Goal: Task Accomplishment & Management: Complete application form

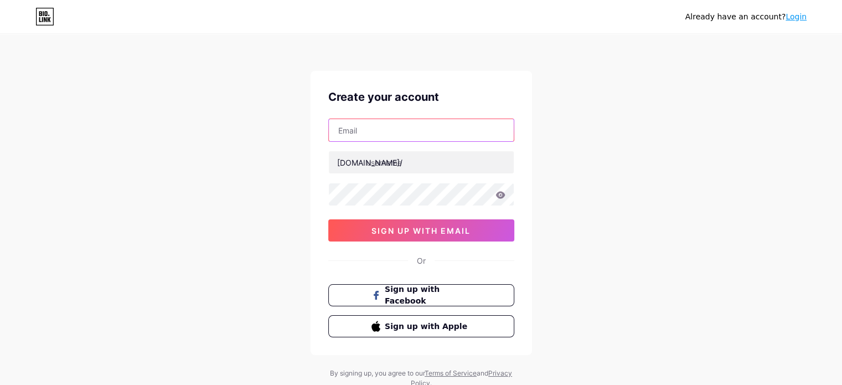
click at [371, 132] on input "text" at bounding box center [421, 130] width 185 height 22
type input "maniphotography089@gmail.com"
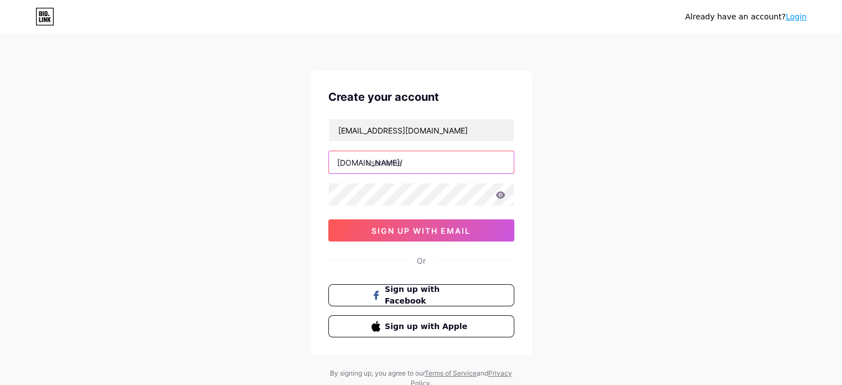
click at [411, 170] on input "text" at bounding box center [421, 162] width 185 height 22
click at [373, 166] on input "mahesh10" at bounding box center [421, 162] width 185 height 22
type input "mahesh10"
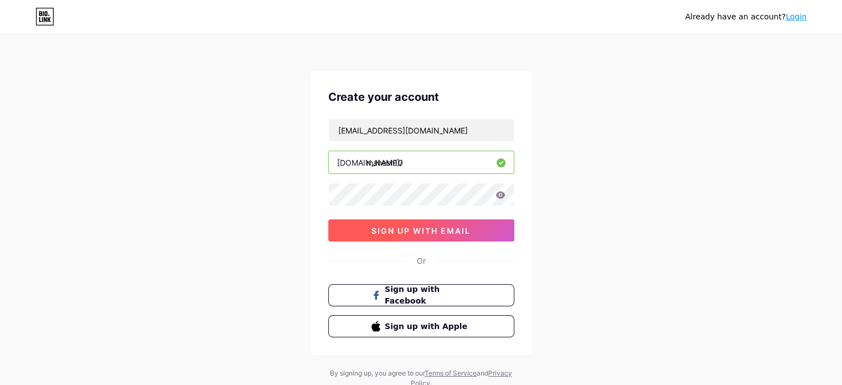
click at [410, 226] on span "sign up with email" at bounding box center [420, 230] width 99 height 9
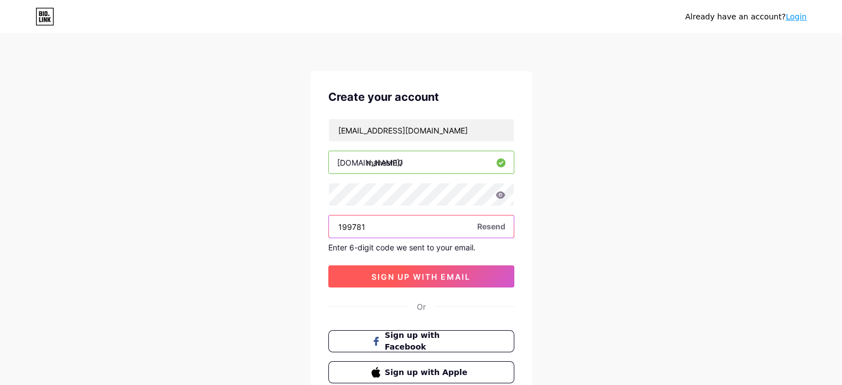
type input "199781"
click at [487, 270] on button "sign up with email" at bounding box center [421, 276] width 186 height 22
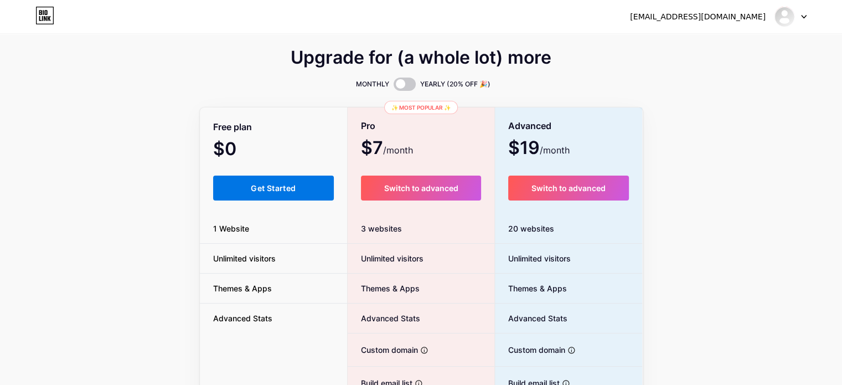
click at [289, 194] on button "Get Started" at bounding box center [273, 187] width 121 height 25
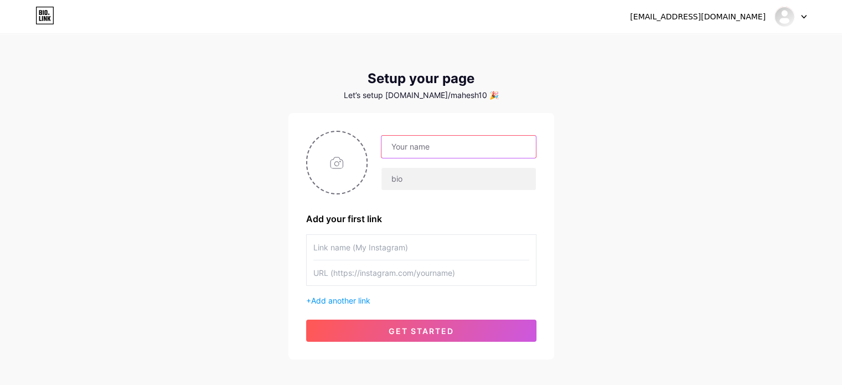
click at [402, 146] on input "text" at bounding box center [458, 147] width 154 height 22
type input "Mahesh10"
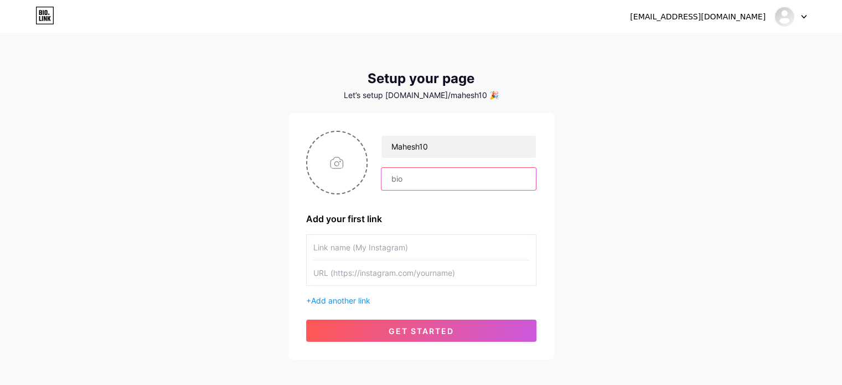
click at [405, 181] on input "text" at bounding box center [458, 179] width 154 height 22
click at [400, 254] on input "text" at bounding box center [421, 247] width 216 height 25
paste input "[URL][DOMAIN_NAME]"
type input "[URL][DOMAIN_NAME]"
click at [412, 278] on input "text" at bounding box center [421, 272] width 216 height 25
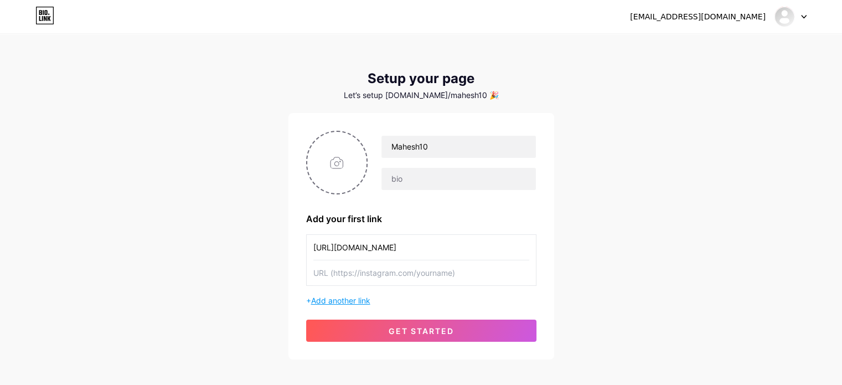
click at [359, 296] on span "Add another link" at bounding box center [340, 300] width 59 height 9
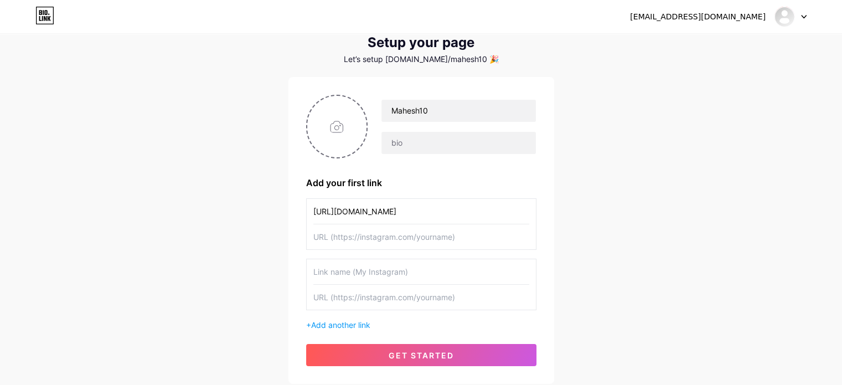
scroll to position [55, 0]
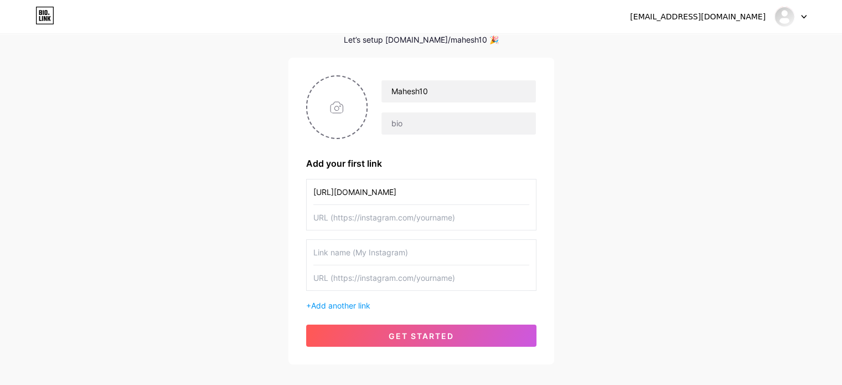
drag, startPoint x: 418, startPoint y: 192, endPoint x: 306, endPoint y: 192, distance: 112.9
click at [306, 192] on div "[URL][DOMAIN_NAME]" at bounding box center [421, 204] width 230 height 51
click at [352, 218] on input "text" at bounding box center [421, 217] width 216 height 25
paste input "[URL][DOMAIN_NAME]"
type input "[URL][DOMAIN_NAME]"
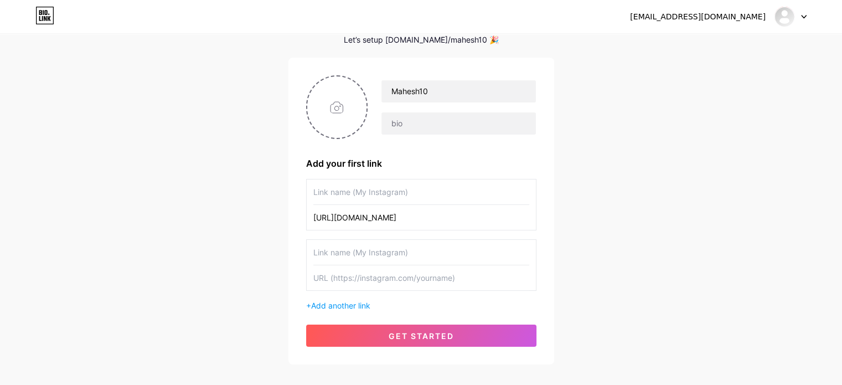
click at [361, 196] on input "text" at bounding box center [421, 191] width 216 height 25
click at [401, 277] on input "text" at bounding box center [421, 277] width 216 height 25
paste input "[URL][DOMAIN_NAME]"
type input "[URL][DOMAIN_NAME]"
click at [365, 256] on input "text" at bounding box center [421, 252] width 216 height 25
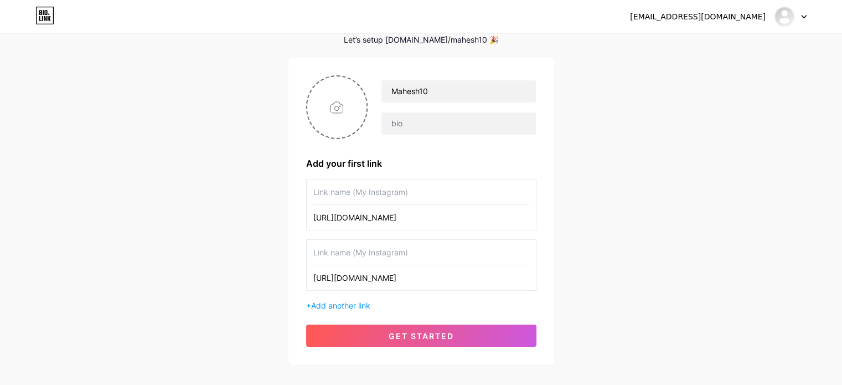
click at [323, 193] on input "text" at bounding box center [421, 191] width 216 height 25
paste input "Attestify Global Incorporation"
type input "Attestify Global Incorporation"
click at [362, 254] on input "text" at bounding box center [421, 252] width 216 height 25
paste input "document attested,"
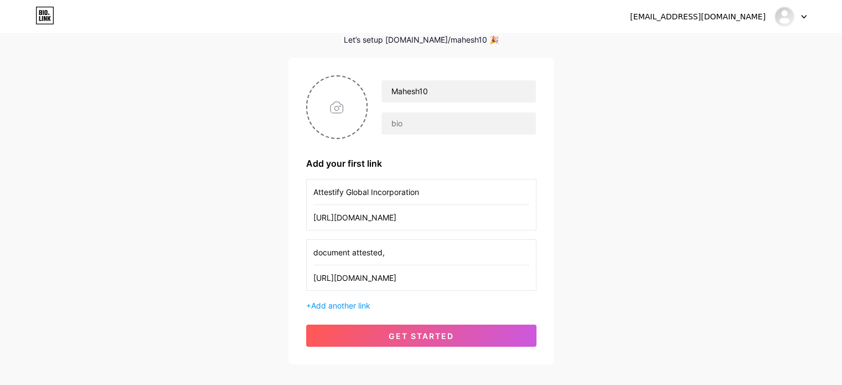
click at [321, 256] on input "document attested," at bounding box center [421, 252] width 216 height 25
click at [319, 255] on input "document attested," at bounding box center [421, 252] width 216 height 25
click at [403, 256] on input "Document attested," at bounding box center [421, 252] width 216 height 25
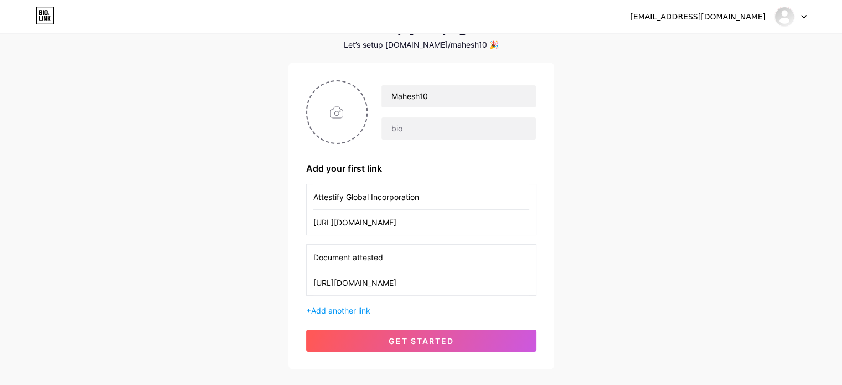
scroll to position [3, 0]
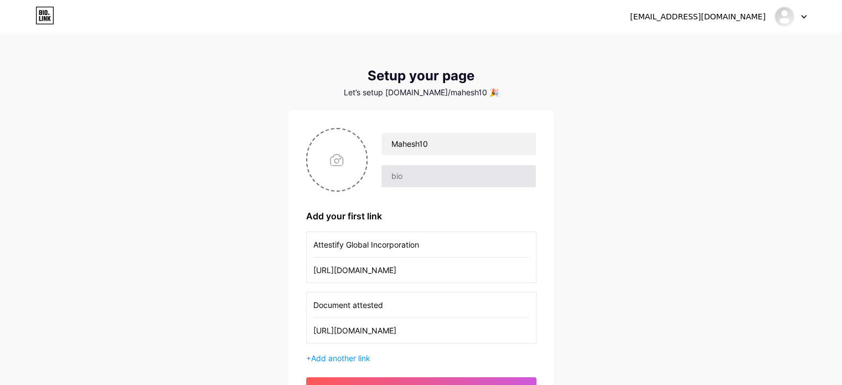
type input "Document attested"
click at [411, 180] on input "text" at bounding box center [458, 176] width 154 height 22
paste input "Global attestation Dubai – Comprehensive global document attestation services i…"
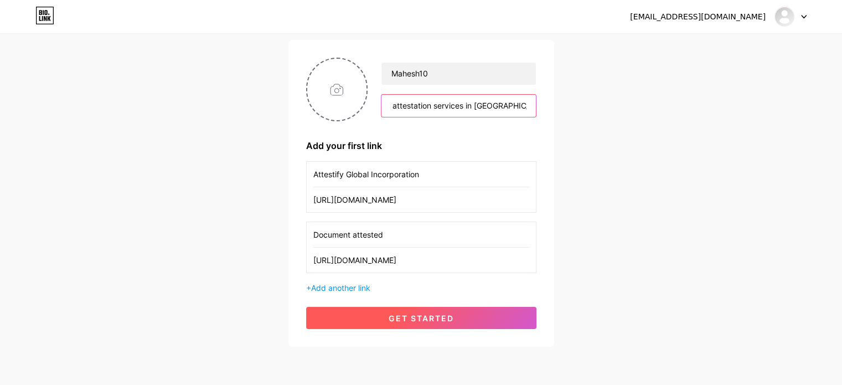
scroll to position [113, 0]
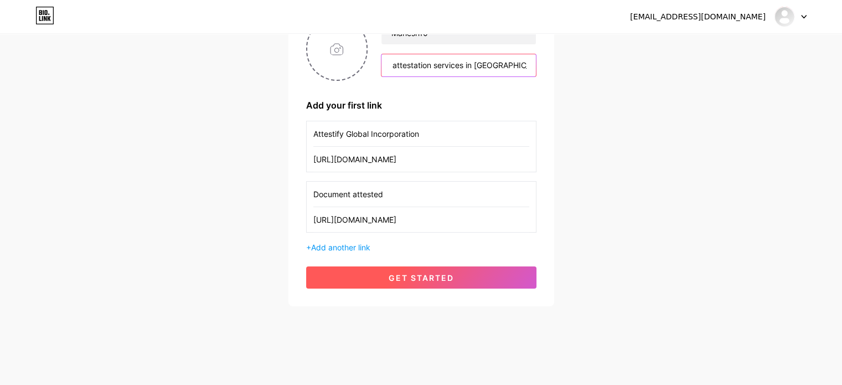
type input "Global attestation Dubai – Comprehensive global document attestation services i…"
click at [467, 278] on button "get started" at bounding box center [421, 277] width 230 height 22
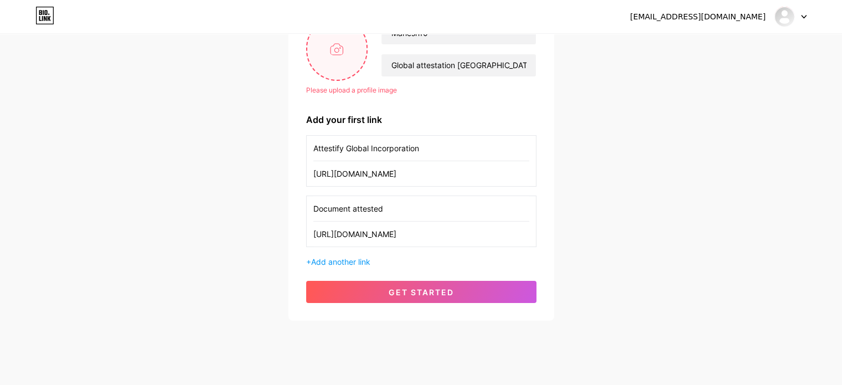
click at [338, 46] on input "file" at bounding box center [337, 48] width 60 height 61
type input "C:\fakepath\Screenshot 2025-08-11 145835.png"
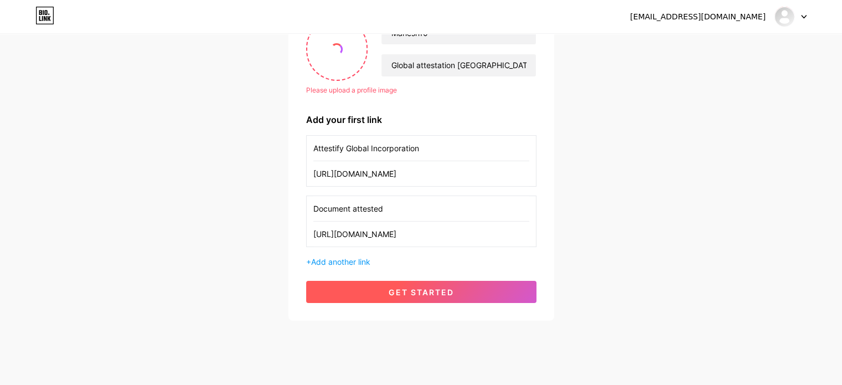
click at [447, 282] on button "get started" at bounding box center [421, 292] width 230 height 22
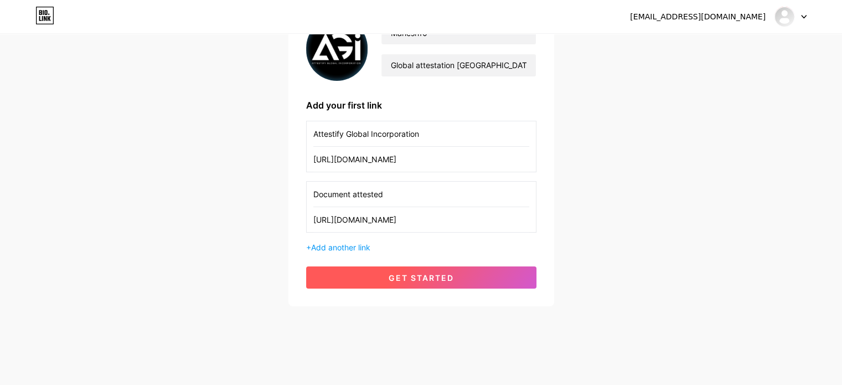
click at [450, 278] on span "get started" at bounding box center [421, 277] width 65 height 9
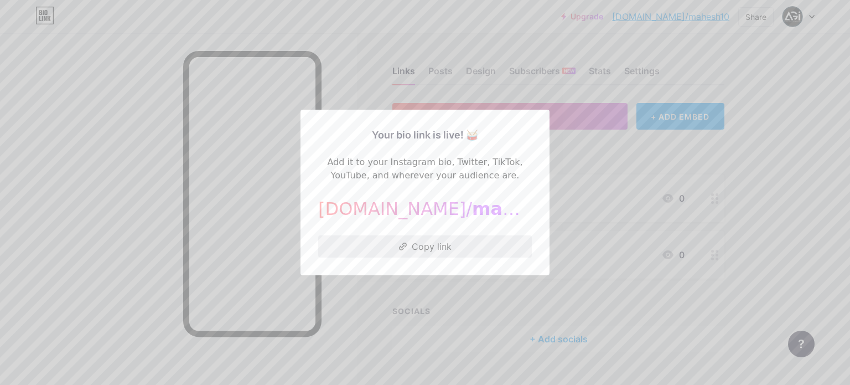
click at [449, 242] on button "Copy link" at bounding box center [425, 246] width 214 height 22
click at [416, 282] on div at bounding box center [425, 192] width 850 height 385
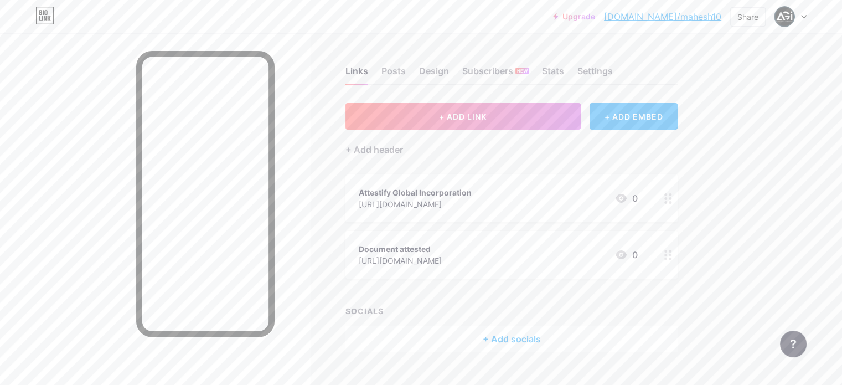
click at [800, 18] on div at bounding box center [790, 17] width 32 height 20
click at [735, 73] on div "[DOMAIN_NAME]/mahesh10" at bounding box center [743, 77] width 85 height 9
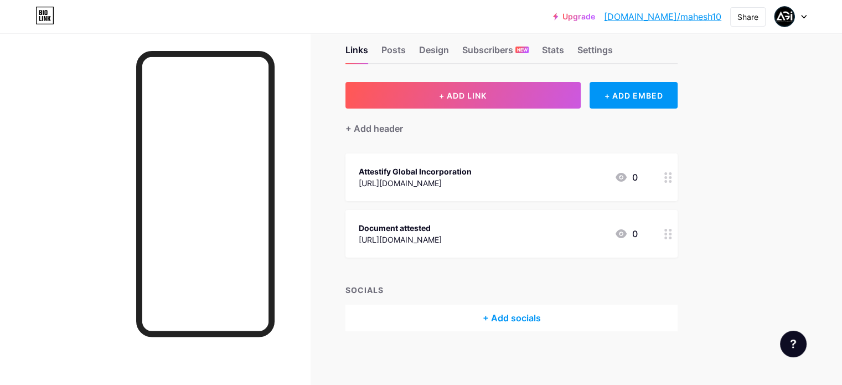
scroll to position [22, 0]
click at [683, 18] on link "[DOMAIN_NAME]/mahesh10" at bounding box center [662, 16] width 117 height 13
click at [786, 17] on img at bounding box center [785, 17] width 18 height 18
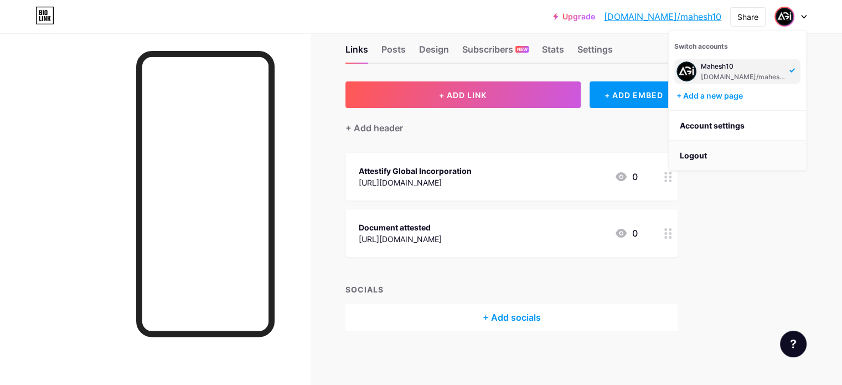
click at [702, 152] on li "Logout" at bounding box center [737, 156] width 137 height 30
